Goal: Task Accomplishment & Management: Use online tool/utility

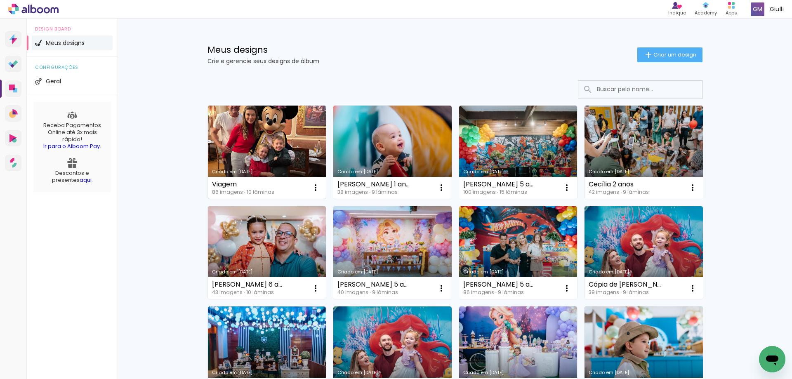
click at [262, 148] on link "Criado em [DATE]" at bounding box center [267, 152] width 118 height 93
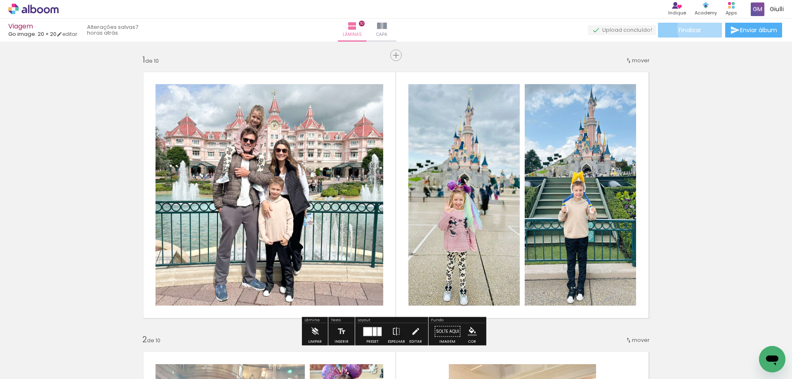
click at [700, 28] on paper-button "Finalizar" at bounding box center [690, 30] width 64 height 15
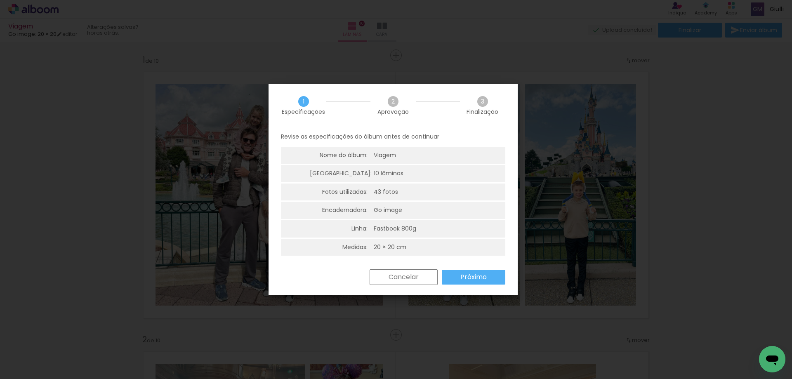
click at [0, 0] on slot "Próximo" at bounding box center [0, 0] width 0 height 0
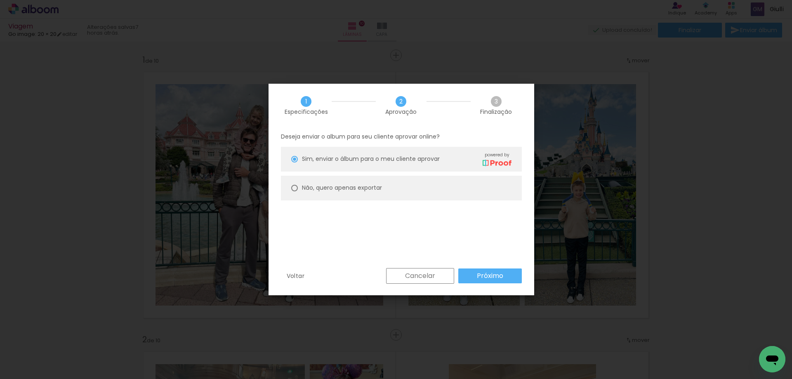
click at [0, 0] on slot "Próximo" at bounding box center [0, 0] width 0 height 0
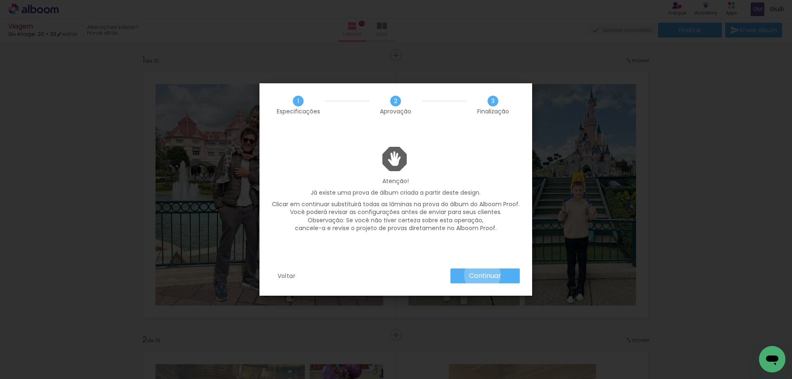
click at [0, 0] on slot "Continuar" at bounding box center [0, 0] width 0 height 0
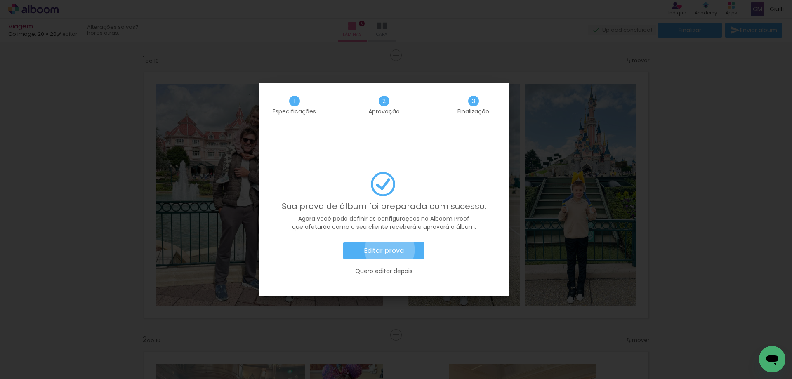
click at [0, 0] on slot "Editar prova" at bounding box center [0, 0] width 0 height 0
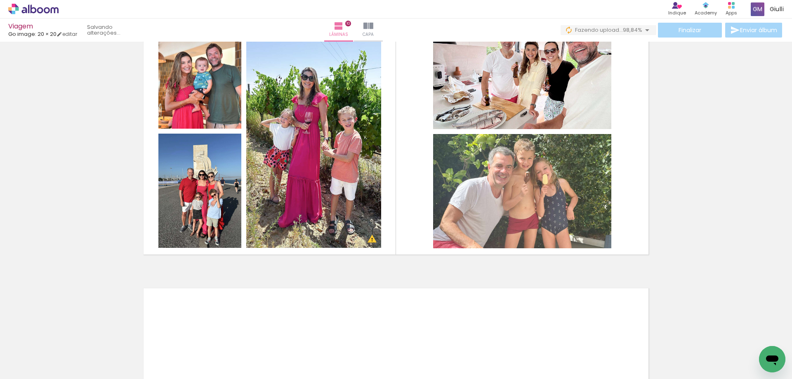
scroll to position [2585, 0]
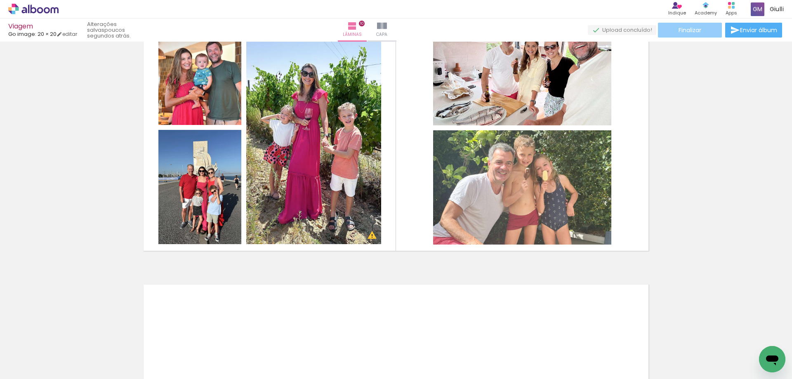
click at [673, 26] on paper-button "Finalizar" at bounding box center [690, 30] width 64 height 15
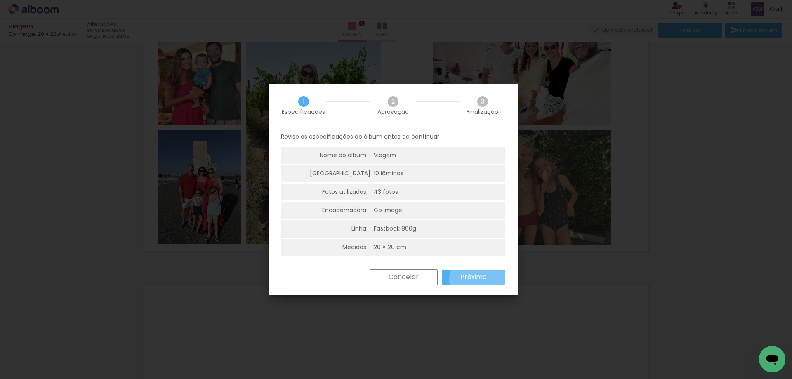
click at [0, 0] on slot "Próximo" at bounding box center [0, 0] width 0 height 0
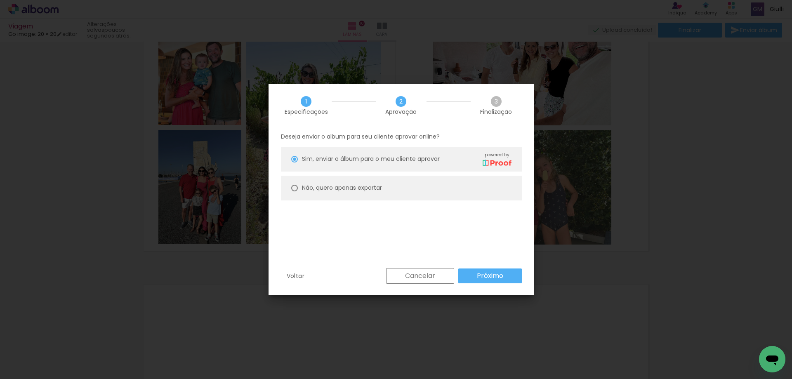
click at [293, 163] on div at bounding box center [294, 159] width 7 height 7
type paper-radio-button "on"
click at [474, 275] on paper-button "Próximo" at bounding box center [490, 276] width 64 height 15
type input "Alta, 300 DPI"
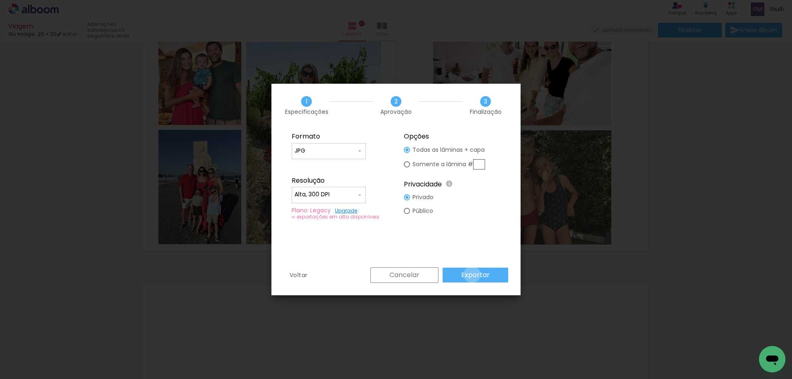
click at [0, 0] on slot "Exportar" at bounding box center [0, 0] width 0 height 0
